Goal: Book appointment/travel/reservation

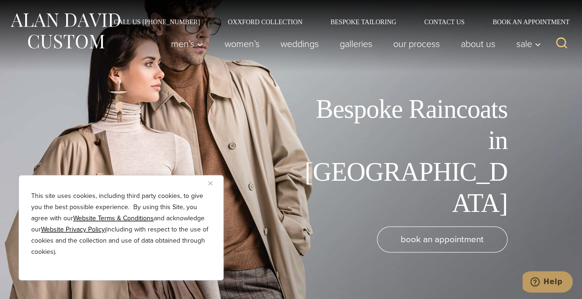
click at [210, 181] on img "Close" at bounding box center [210, 183] width 4 height 4
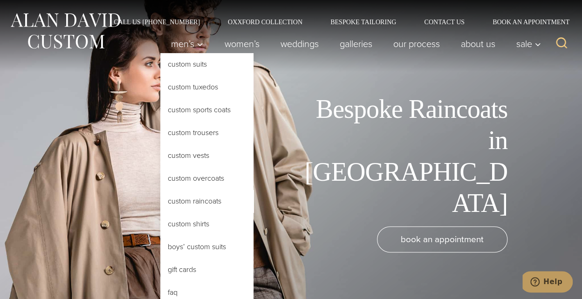
click at [193, 199] on link "Custom Raincoats" at bounding box center [206, 201] width 93 height 22
click at [187, 201] on link "Custom Raincoats" at bounding box center [206, 201] width 93 height 22
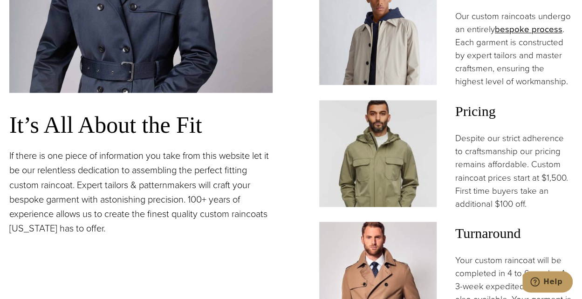
scroll to position [677, 0]
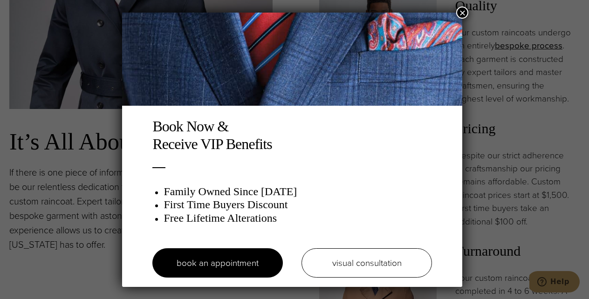
click at [462, 14] on button "×" at bounding box center [462, 13] width 12 height 12
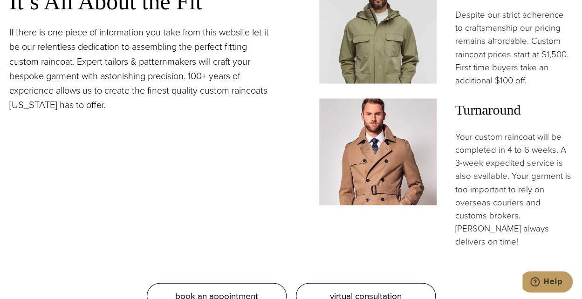
scroll to position [957, 0]
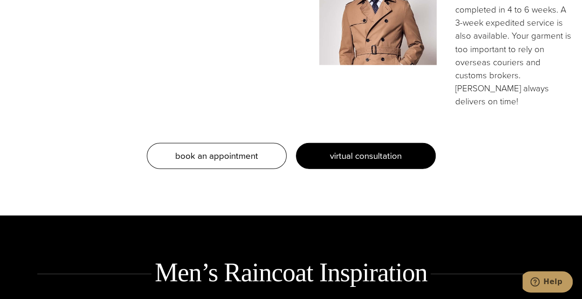
click at [352, 149] on span "virtual consultation" at bounding box center [366, 156] width 72 height 14
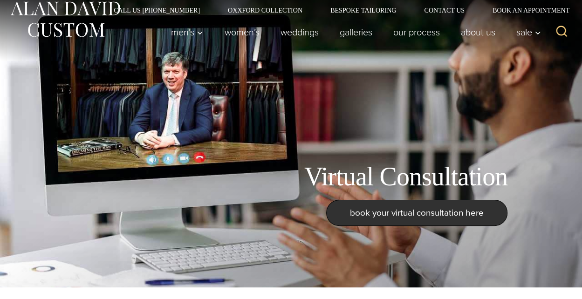
scroll to position [47, 0]
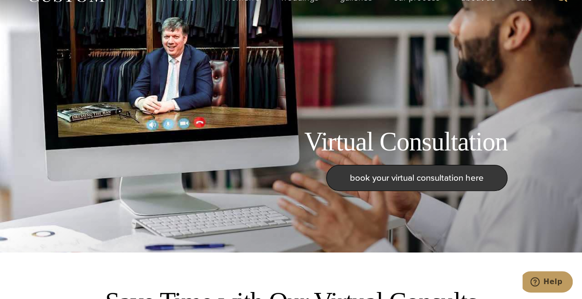
click at [399, 182] on span "book your virtual consultation here" at bounding box center [417, 178] width 134 height 14
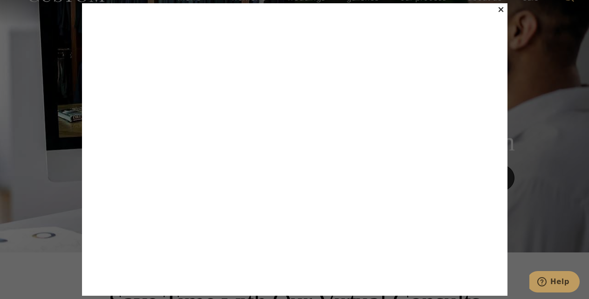
drag, startPoint x: 130, startPoint y: 0, endPoint x: 59, endPoint y: 80, distance: 107.2
click at [59, 80] on div "×" at bounding box center [294, 149] width 589 height 299
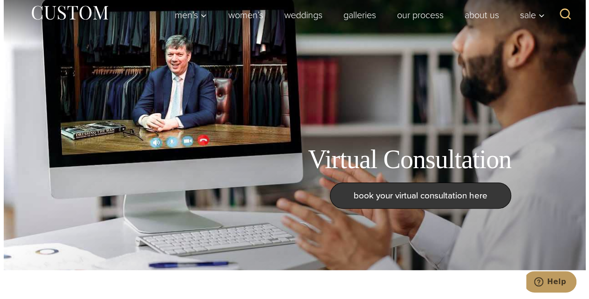
scroll to position [0, 0]
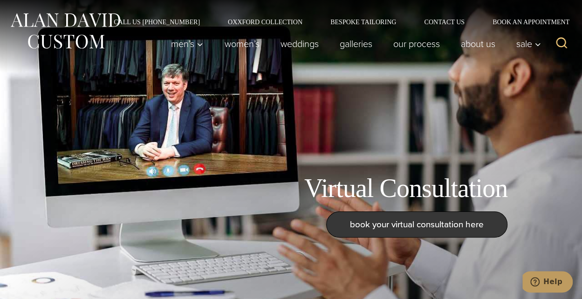
click at [379, 224] on span "book your virtual consultation here" at bounding box center [417, 225] width 134 height 14
